Goal: Task Accomplishment & Management: Use online tool/utility

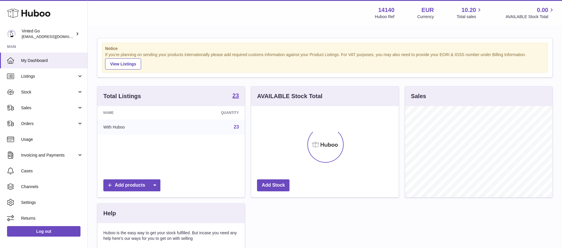
scroll to position [91, 147]
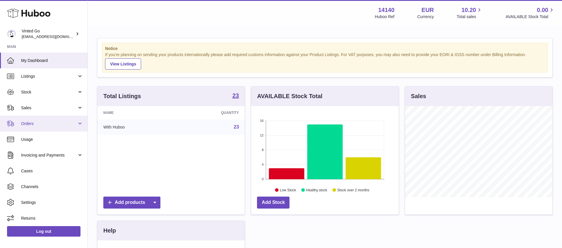
click at [36, 121] on span "Orders" at bounding box center [49, 124] width 56 height 6
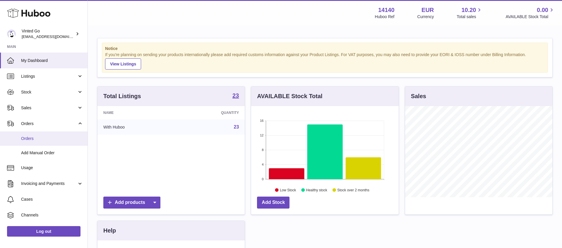
click at [53, 136] on link "Orders" at bounding box center [43, 139] width 87 height 14
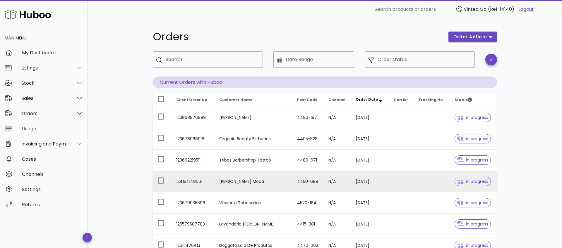
click at [365, 188] on td "10/09/2025" at bounding box center [370, 181] width 38 height 21
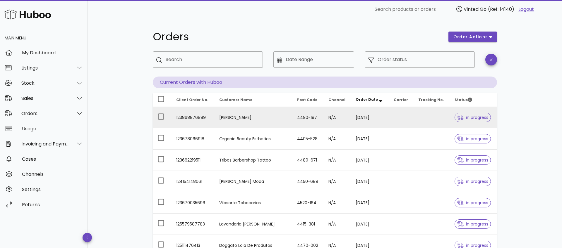
click at [454, 126] on div "in progress" at bounding box center [472, 117] width 36 height 21
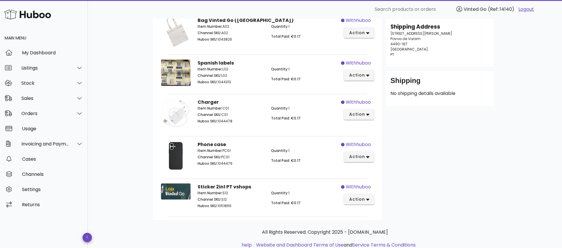
scroll to position [113, 0]
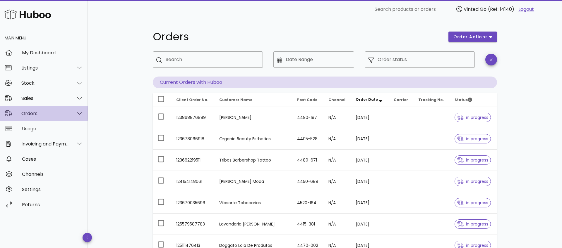
click at [61, 116] on div "Orders" at bounding box center [45, 114] width 48 height 6
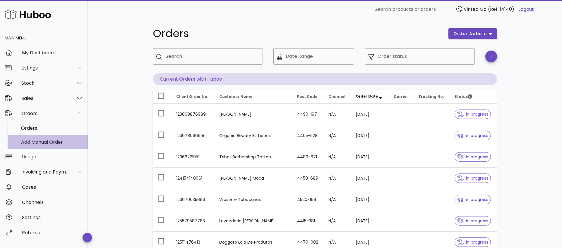
scroll to position [4, 0]
click at [60, 146] on div "Add Manual Order" at bounding box center [52, 142] width 62 height 13
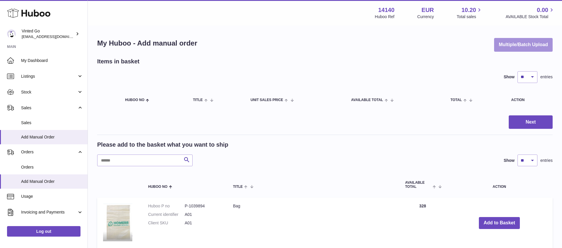
click at [516, 50] on button "Multiple/Batch Upload" at bounding box center [523, 45] width 58 height 14
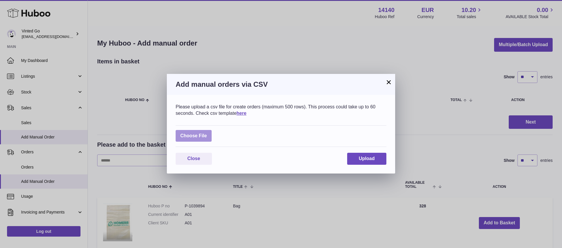
click at [202, 133] on label at bounding box center [193, 136] width 36 height 12
click at [207, 133] on input "file" at bounding box center [207, 133] width 0 height 0
type input "**********"
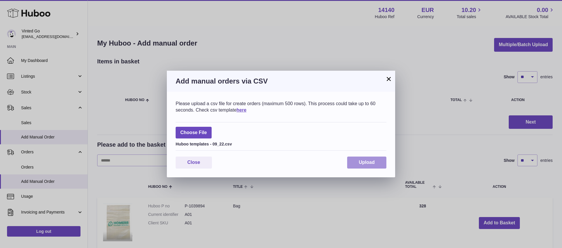
click at [359, 160] on button "Upload" at bounding box center [366, 163] width 39 height 12
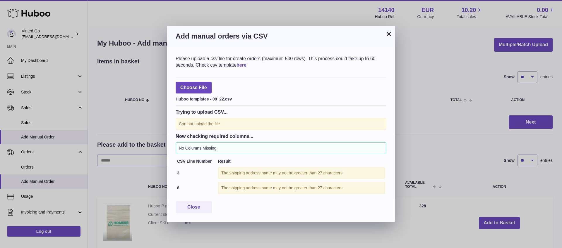
click at [389, 35] on button "×" at bounding box center [388, 33] width 7 height 7
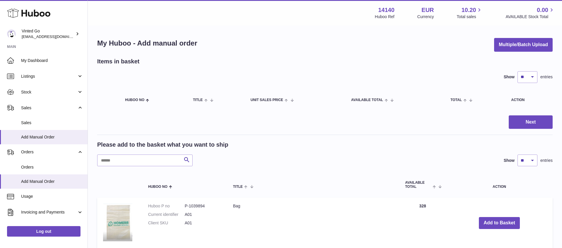
click at [512, 49] on button "Multiple/Batch Upload" at bounding box center [523, 45] width 58 height 14
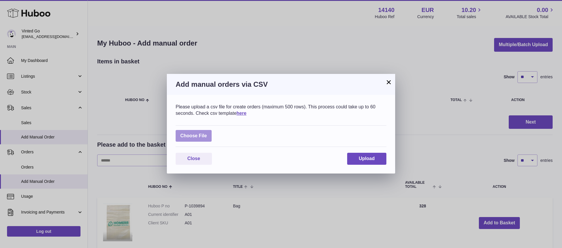
click at [197, 137] on label at bounding box center [193, 136] width 36 height 12
click at [207, 133] on input "file" at bounding box center [207, 133] width 0 height 0
type input "**********"
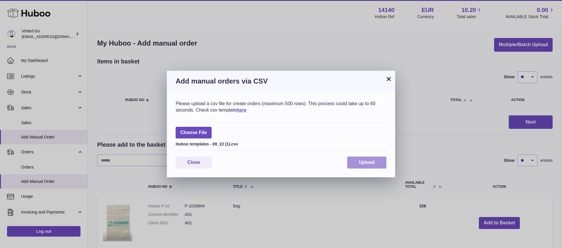
click at [370, 159] on button "Upload" at bounding box center [366, 163] width 39 height 12
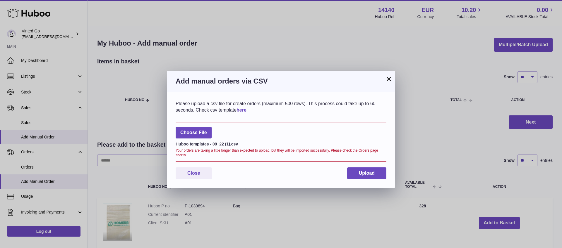
click at [388, 77] on button "×" at bounding box center [388, 78] width 7 height 7
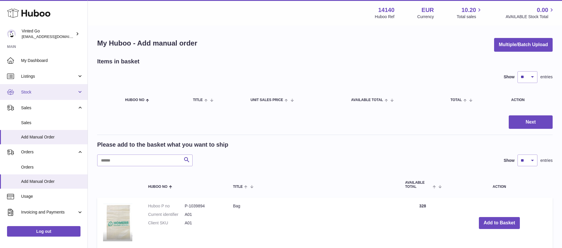
click at [62, 96] on link "Stock" at bounding box center [43, 92] width 87 height 16
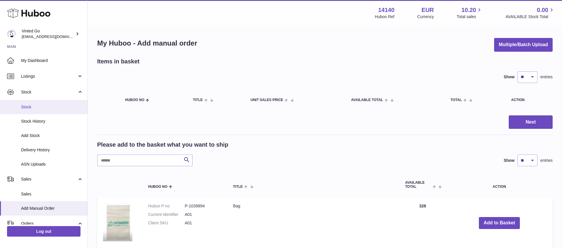
click at [62, 106] on span "Stock" at bounding box center [52, 107] width 62 height 6
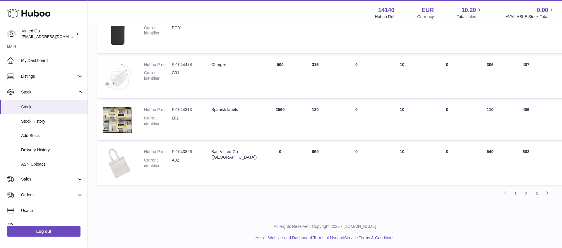
scroll to position [345, 0]
click at [526, 194] on link "2" at bounding box center [526, 193] width 11 height 11
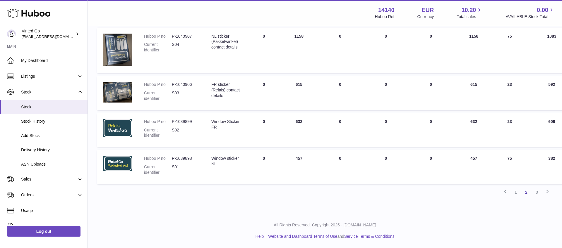
scroll to position [349, 1]
click at [514, 192] on link "1" at bounding box center [514, 192] width 11 height 11
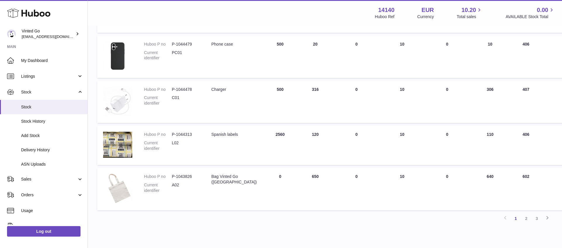
scroll to position [346, 0]
